Goal: Browse casually

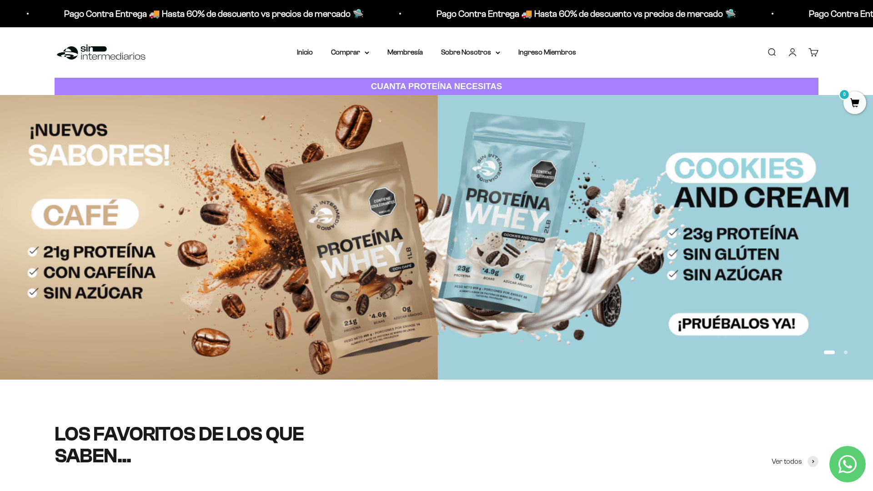
scroll to position [65, 0]
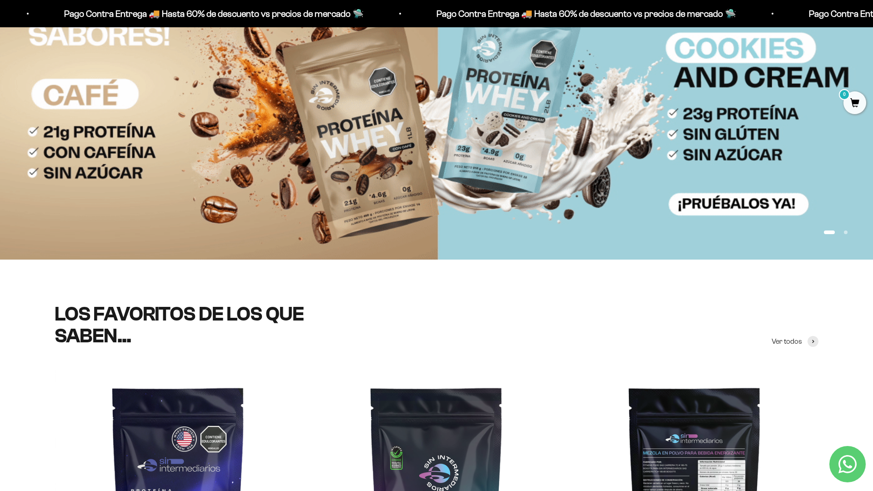
scroll to position [120, 0]
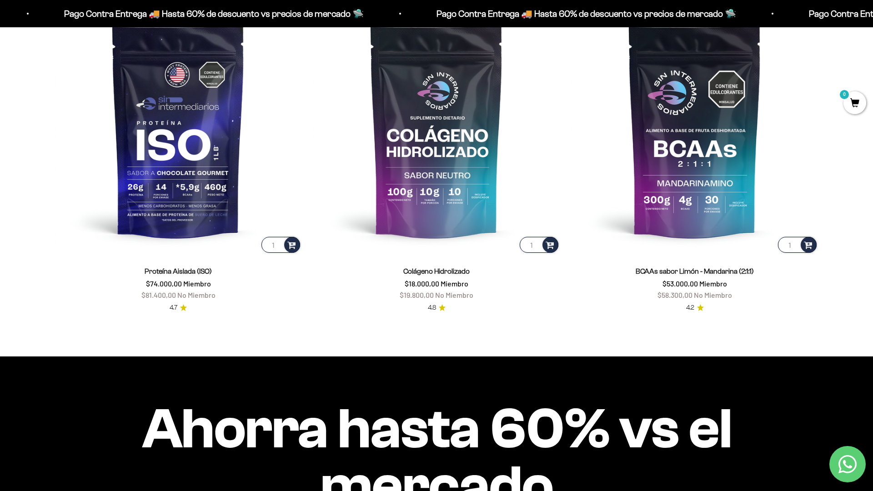
scroll to position [876, 0]
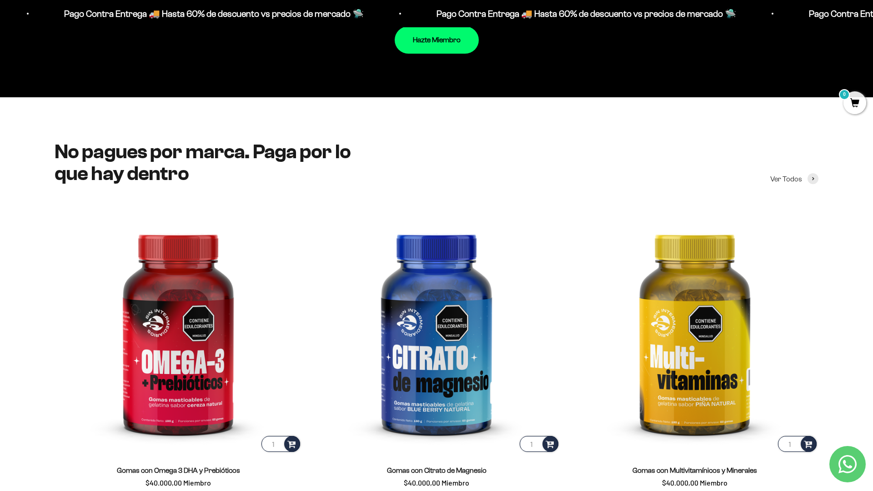
click at [842, 127] on div "No pagues por marca. Paga por lo que hay dentro Ver Todos 1 Gomas con Omega 3 D…" at bounding box center [436, 490] width 873 height 787
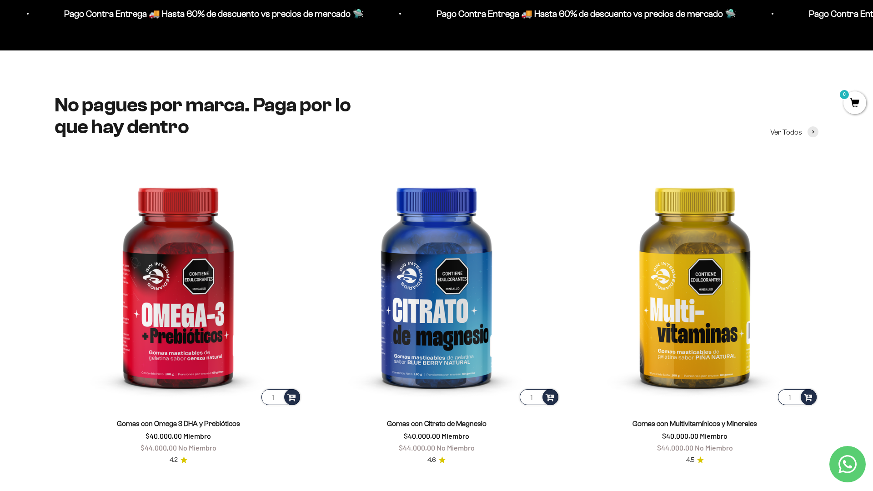
scroll to position [1357, 0]
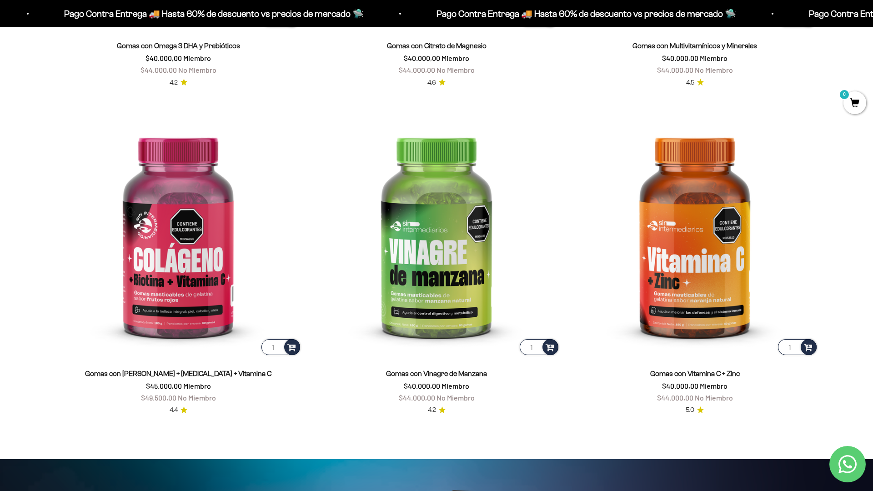
click at [872, 20] on html "Ir al contenido Pago Contra Entrega 🚚 Hasta 60% de descuento vs precios [PERSON…" at bounding box center [436, 462] width 873 height 4392
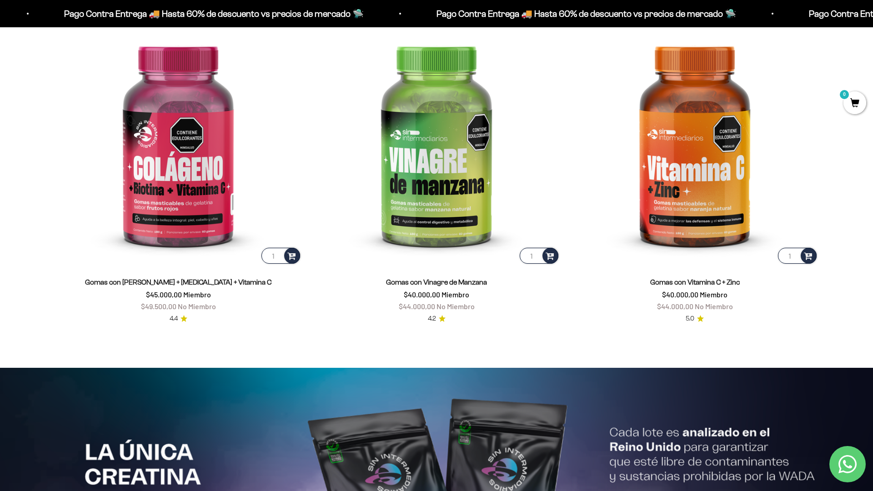
click at [872, 20] on html "Ir al contenido Pago Contra Entrega 🚚 Hasta 60% de descuento vs precios [PERSON…" at bounding box center [436, 371] width 873 height 4392
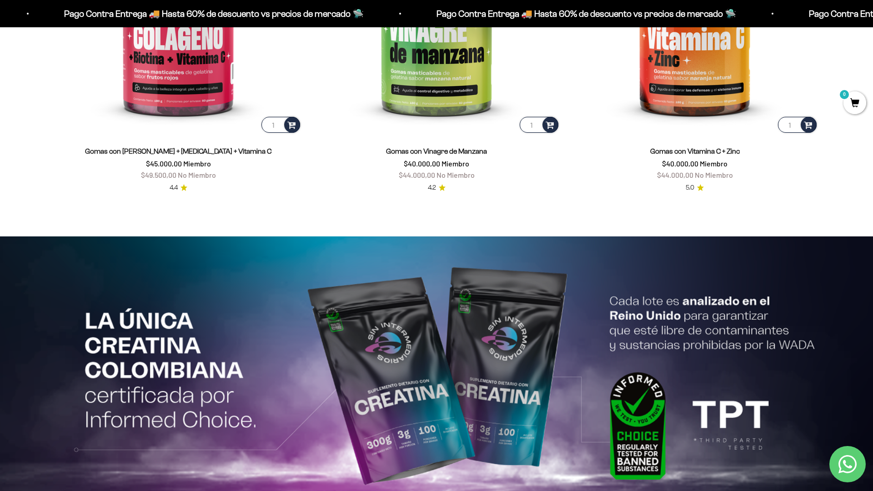
click at [872, 20] on html "Ir al contenido Pago Contra Entrega 🚚 Hasta 60% de descuento vs precios [PERSON…" at bounding box center [436, 240] width 873 height 4392
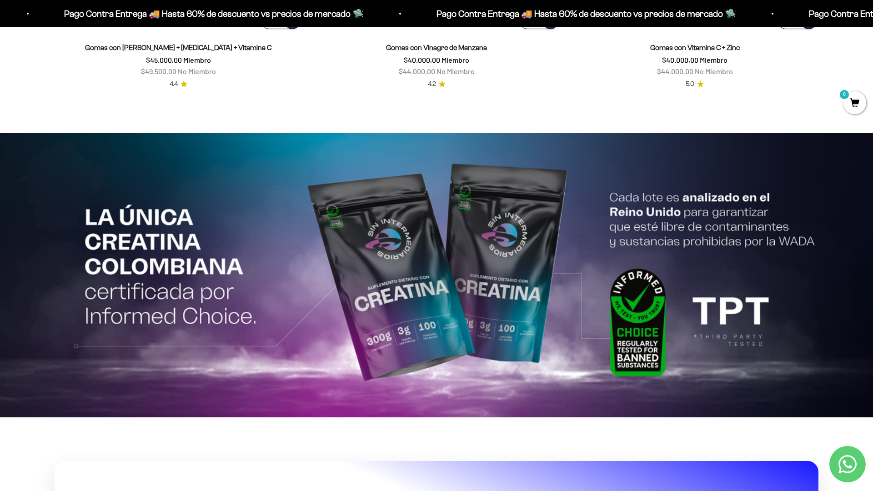
click at [539, 491] on html "Ir al contenido Pago Contra Entrega 🚚 Hasta 60% de descuento vs precios [PERSON…" at bounding box center [436, 136] width 873 height 4392
click at [872, 20] on html "Ir al contenido Pago Contra Entrega 🚚 Hasta 60% de descuento vs precios [PERSON…" at bounding box center [436, 136] width 873 height 4392
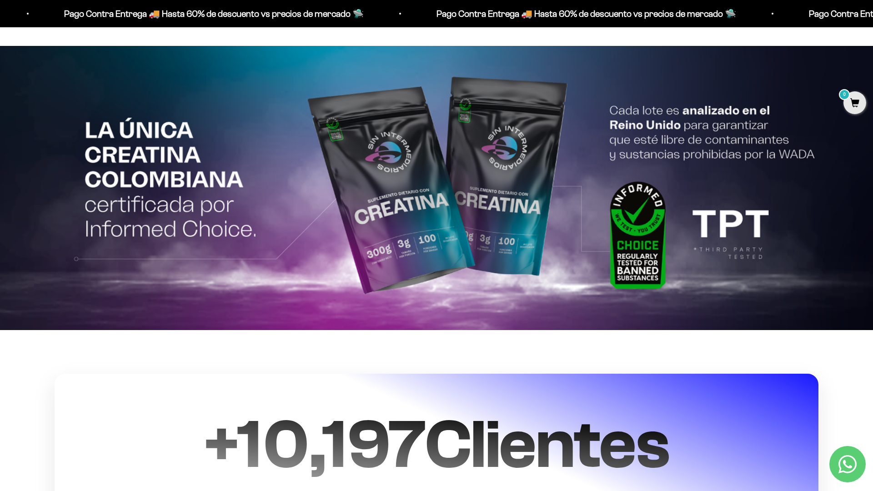
click at [872, 20] on html "Ir al contenido Pago Contra Entrega 🚚 Hasta 60% de descuento vs precios [PERSON…" at bounding box center [436, 49] width 873 height 4392
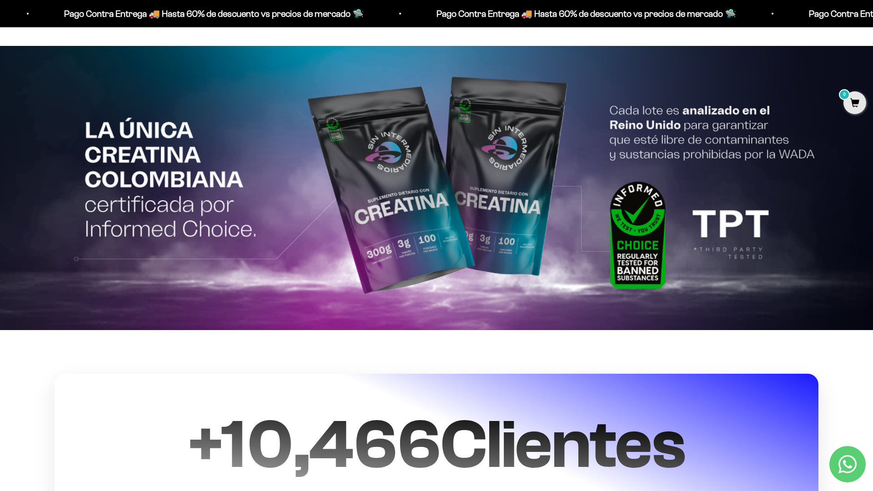
scroll to position [2205, 0]
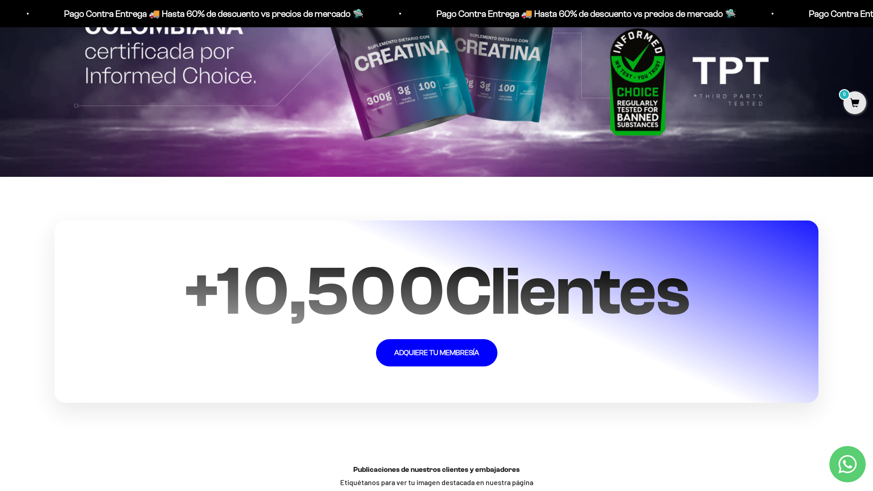
scroll to position [2300, 0]
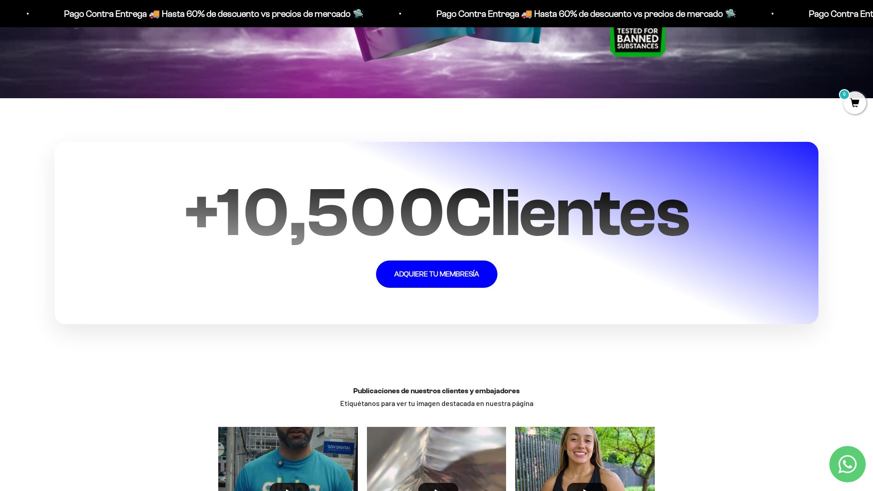
click at [826, 352] on section "+ 10,500 Clientes ADQUIERE TU MEMBRESÍA" at bounding box center [436, 233] width 873 height 270
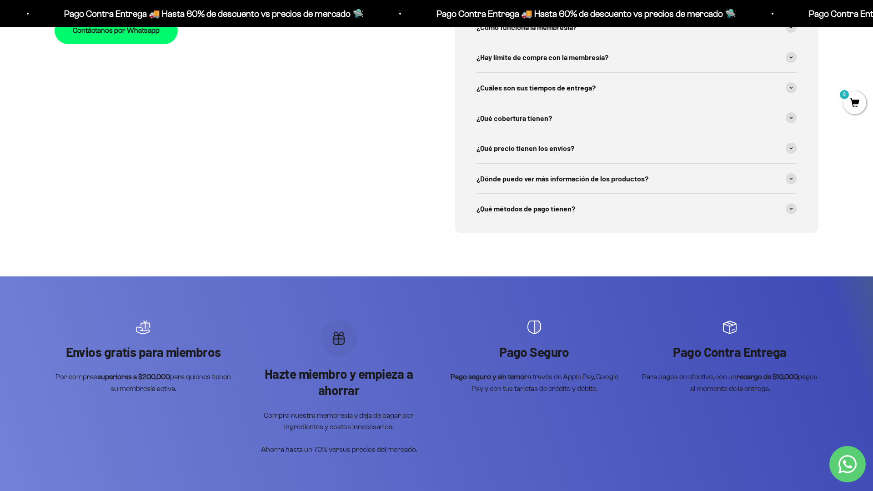
click at [842, 127] on div "Preguntas Frecuentes Nuestro servicio de atención al cliente está disponible de…" at bounding box center [436, 87] width 873 height 377
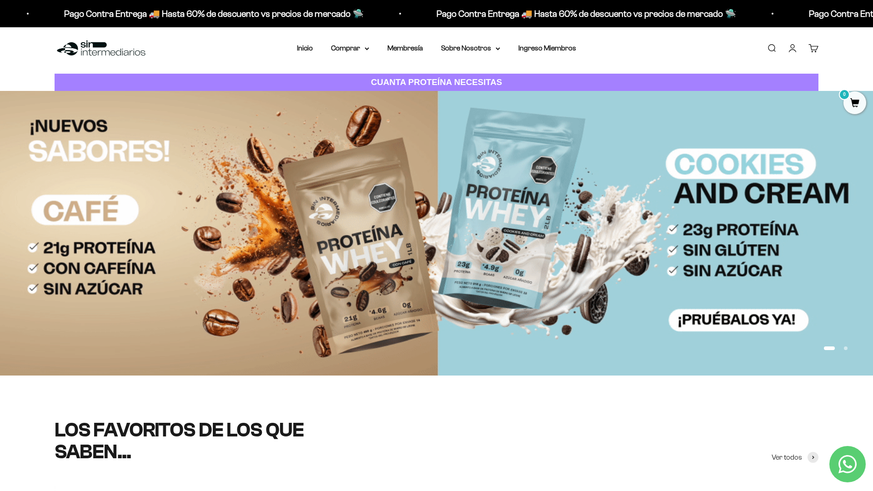
scroll to position [0, 0]
